Goal: Information Seeking & Learning: Learn about a topic

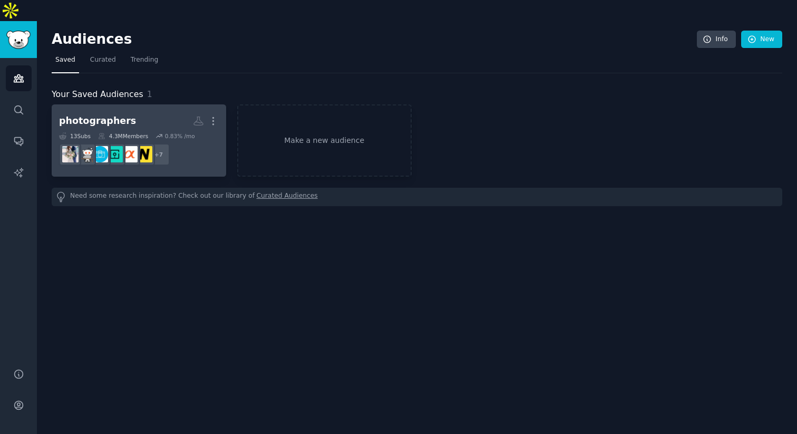
click at [131, 112] on h2 "photographers More" at bounding box center [139, 121] width 160 height 18
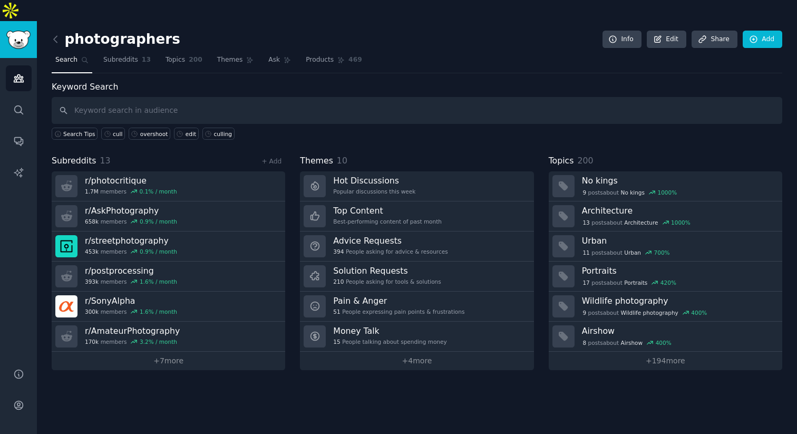
click at [120, 97] on input "text" at bounding box center [417, 110] width 731 height 27
click at [122, 55] on span "Subreddits" at bounding box center [120, 59] width 35 height 9
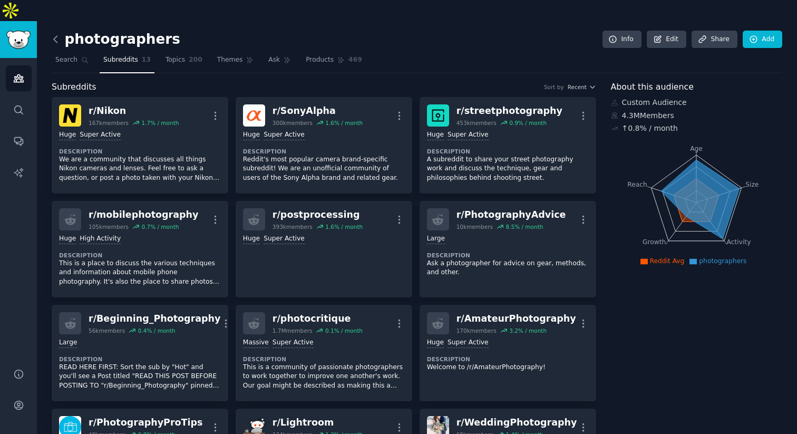
click at [57, 34] on icon at bounding box center [55, 39] width 11 height 11
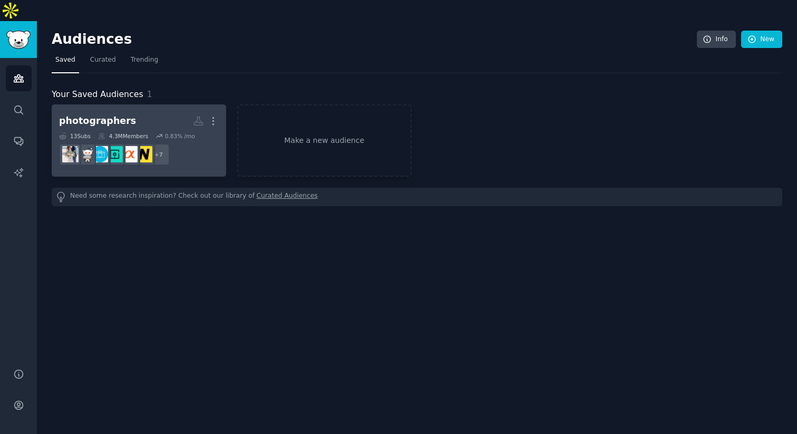
click at [199, 141] on dd "r/mobilephotography, r/postprocessing, r/PhotographyAdvice, r/Beginning_Photogr…" at bounding box center [139, 155] width 160 height 30
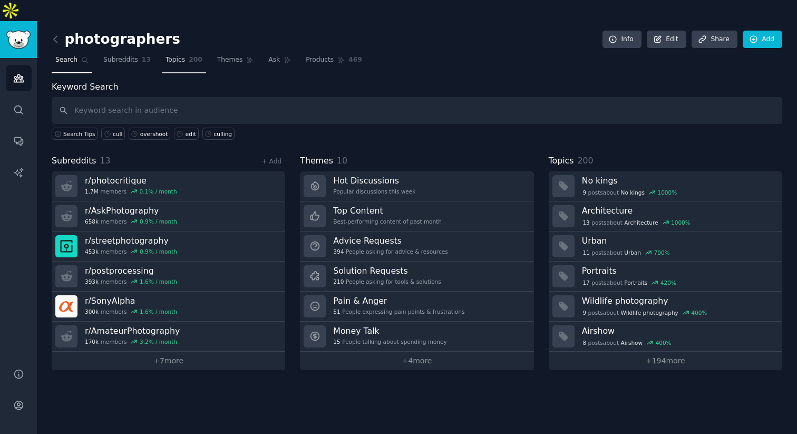
click at [198, 52] on link "Topics 200" at bounding box center [184, 63] width 44 height 22
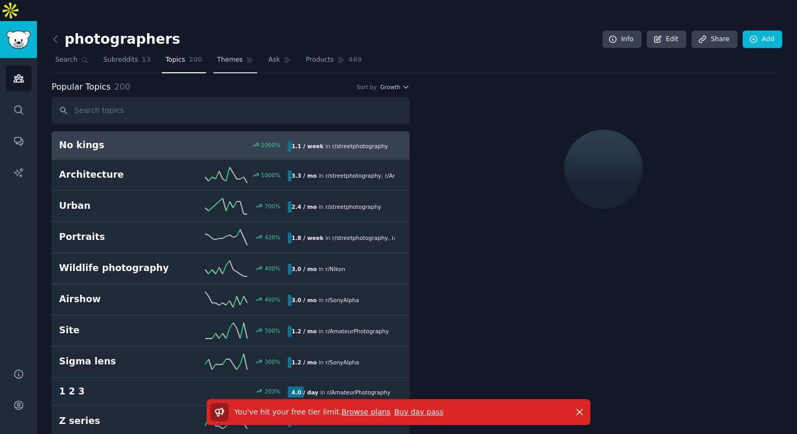
click at [229, 52] on link "Themes" at bounding box center [236, 63] width 44 height 22
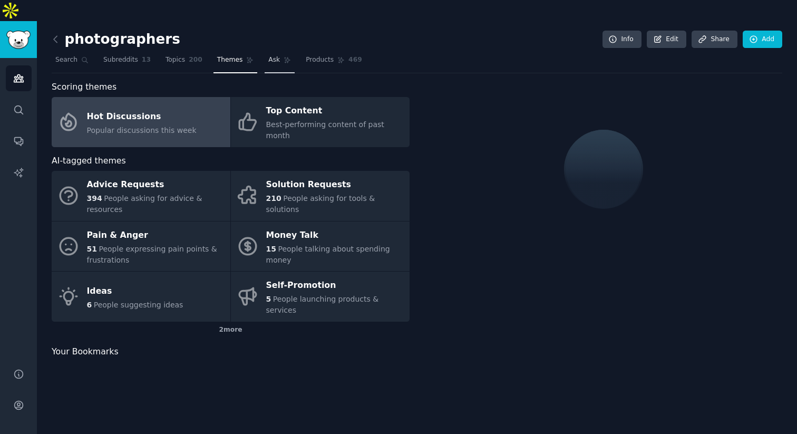
click at [272, 52] on link "Ask" at bounding box center [280, 63] width 30 height 22
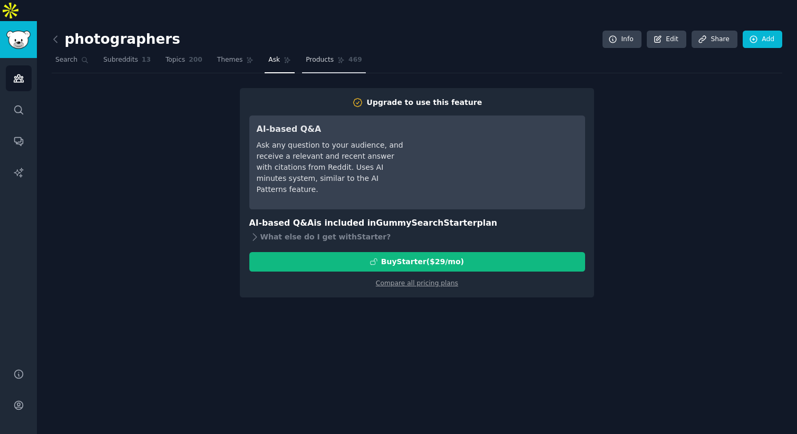
click at [327, 52] on link "Products 469" at bounding box center [333, 63] width 63 height 22
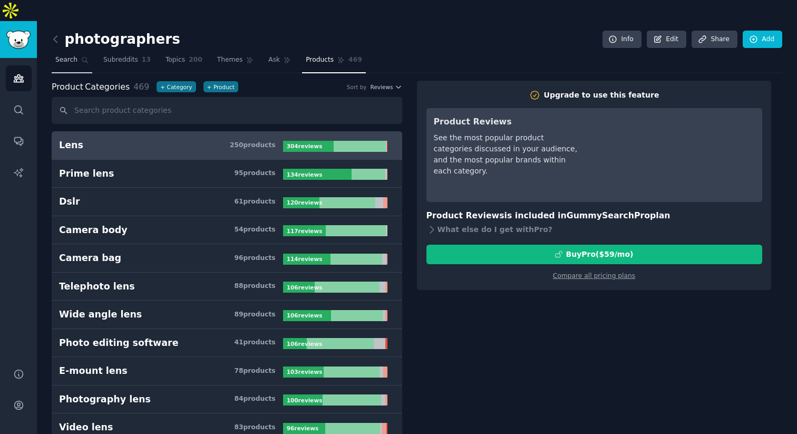
click at [65, 52] on link "Search" at bounding box center [72, 63] width 41 height 22
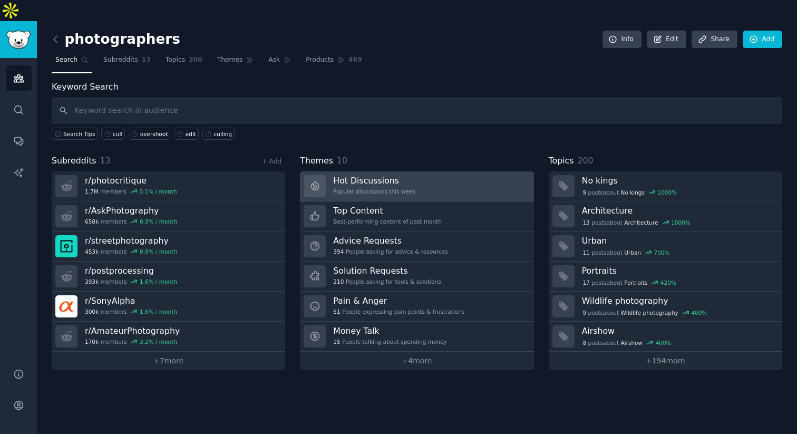
click at [416, 178] on link "Hot Discussions Popular discussions this week" at bounding box center [417, 186] width 234 height 30
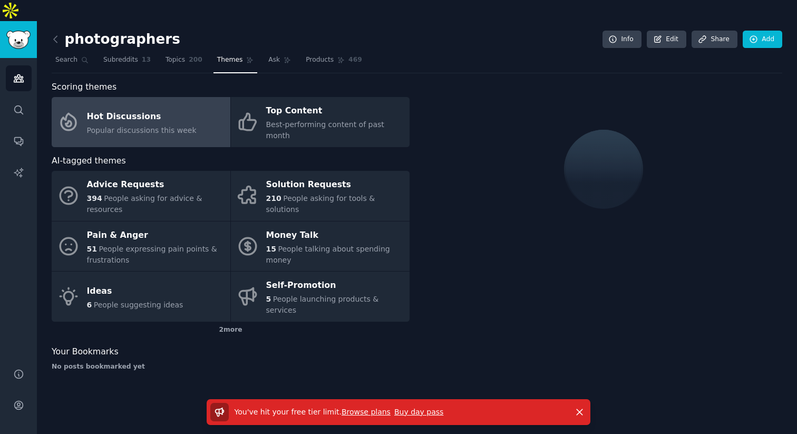
click at [366, 411] on link "Browse plans" at bounding box center [366, 412] width 49 height 8
